Goal: Information Seeking & Learning: Learn about a topic

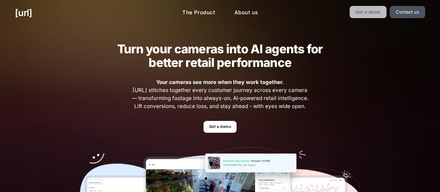
click at [376, 15] on link "Get a demo" at bounding box center [368, 12] width 37 height 12
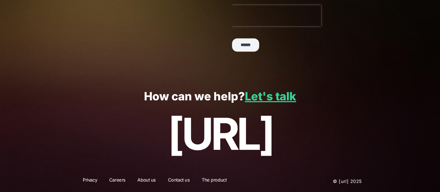
scroll to position [222, 0]
click at [274, 99] on link "Let's talk" at bounding box center [270, 96] width 51 height 14
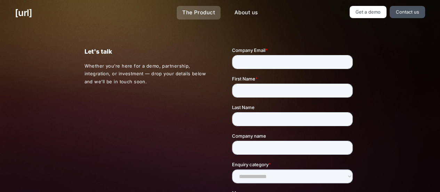
click at [195, 11] on link "The Product" at bounding box center [199, 13] width 44 height 14
